Goal: Task Accomplishment & Management: Use online tool/utility

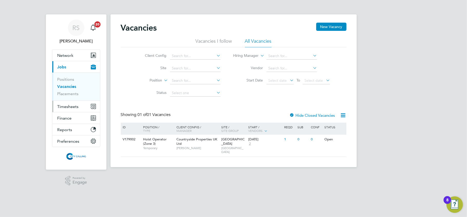
click at [67, 107] on span "Timesheets" at bounding box center [67, 106] width 21 height 5
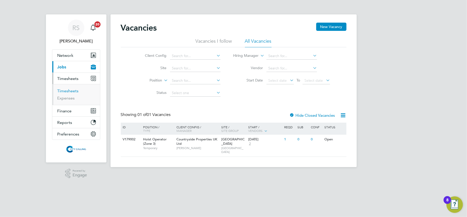
click at [69, 91] on link "Timesheets" at bounding box center [67, 90] width 21 height 5
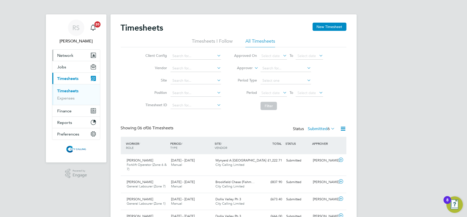
click at [82, 58] on button "Network" at bounding box center [76, 55] width 48 height 11
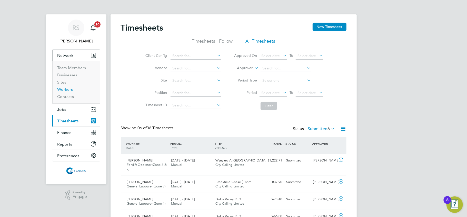
click at [70, 90] on link "Workers" at bounding box center [65, 89] width 16 height 5
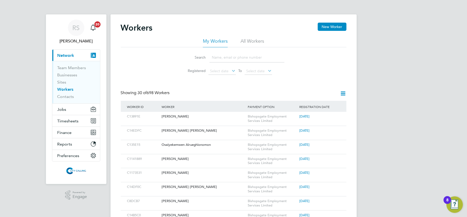
click at [224, 58] on input at bounding box center [247, 57] width 75 height 10
paste input "[PERSON_NAME]"
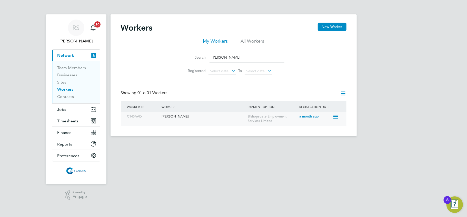
type input "[PERSON_NAME]"
click at [203, 117] on div "[PERSON_NAME]" at bounding box center [203, 116] width 86 height 9
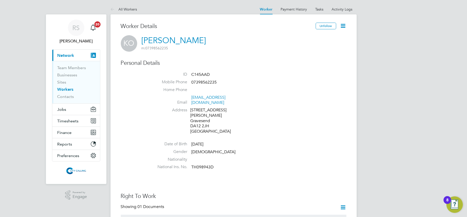
click at [343, 26] on icon at bounding box center [343, 26] width 6 height 6
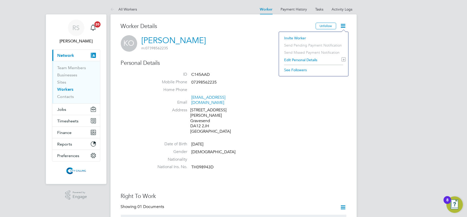
click at [299, 36] on li "Invite Worker" at bounding box center [314, 37] width 64 height 7
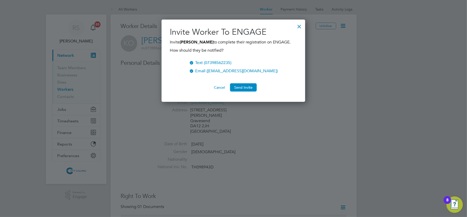
scroll to position [89, 144]
click at [239, 91] on button "Send Invite" at bounding box center [243, 87] width 27 height 8
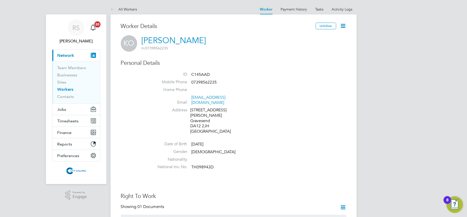
click at [339, 25] on div "Unfollow" at bounding box center [331, 29] width 31 height 12
click at [345, 29] on icon at bounding box center [343, 26] width 6 height 6
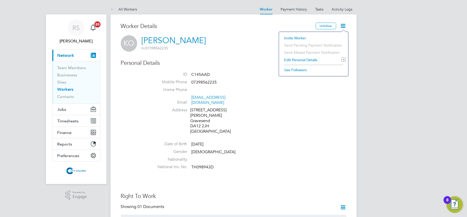
click at [314, 37] on li "Invite Worker" at bounding box center [314, 37] width 64 height 7
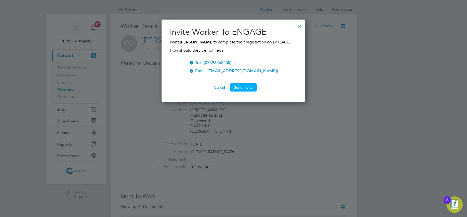
click at [246, 91] on button "Send Invite" at bounding box center [243, 87] width 27 height 8
